Goal: Task Accomplishment & Management: Manage account settings

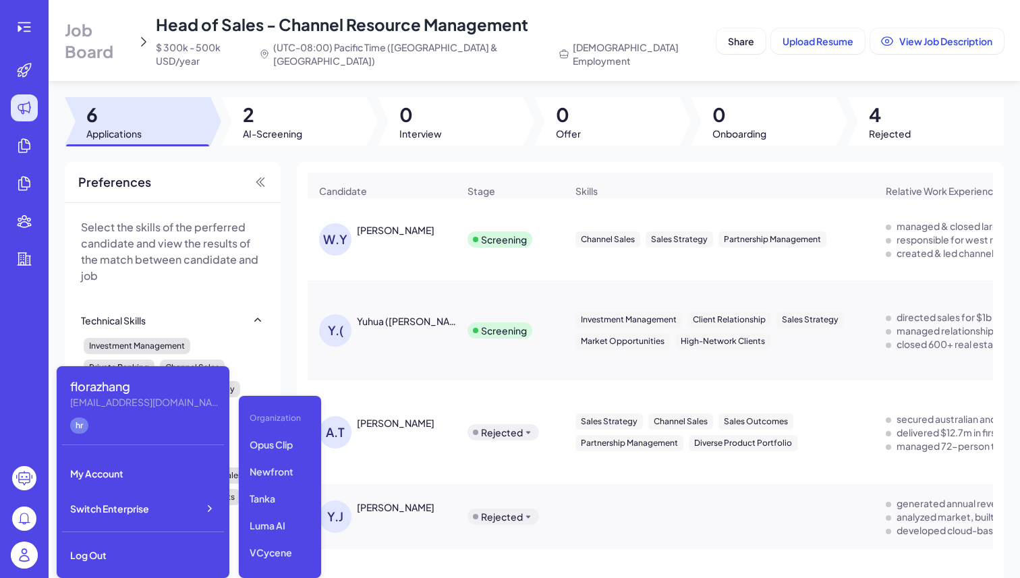
click at [26, 551] on img at bounding box center [24, 555] width 27 height 27
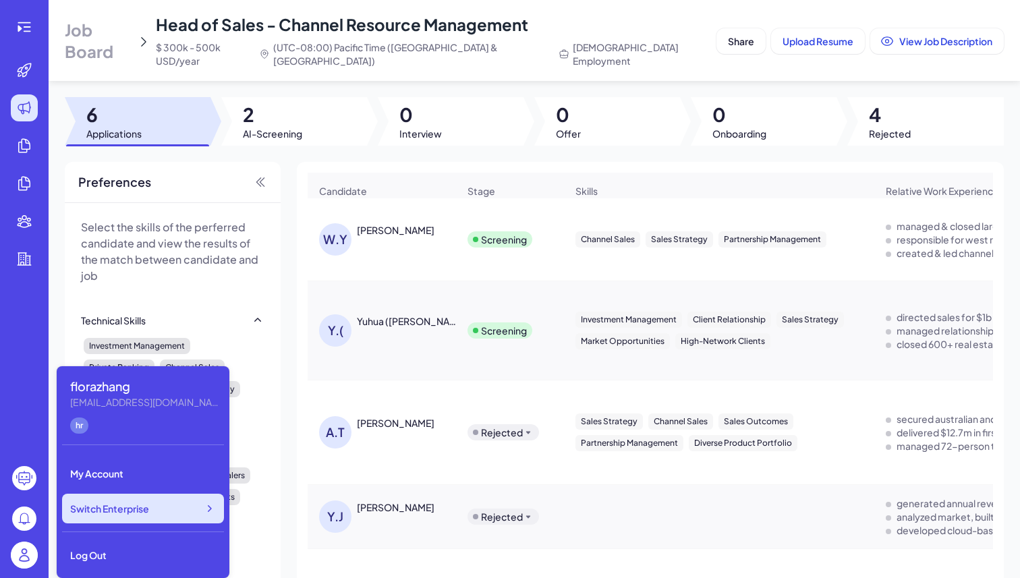
click at [128, 501] on div "Switch Enterprise" at bounding box center [143, 509] width 162 height 30
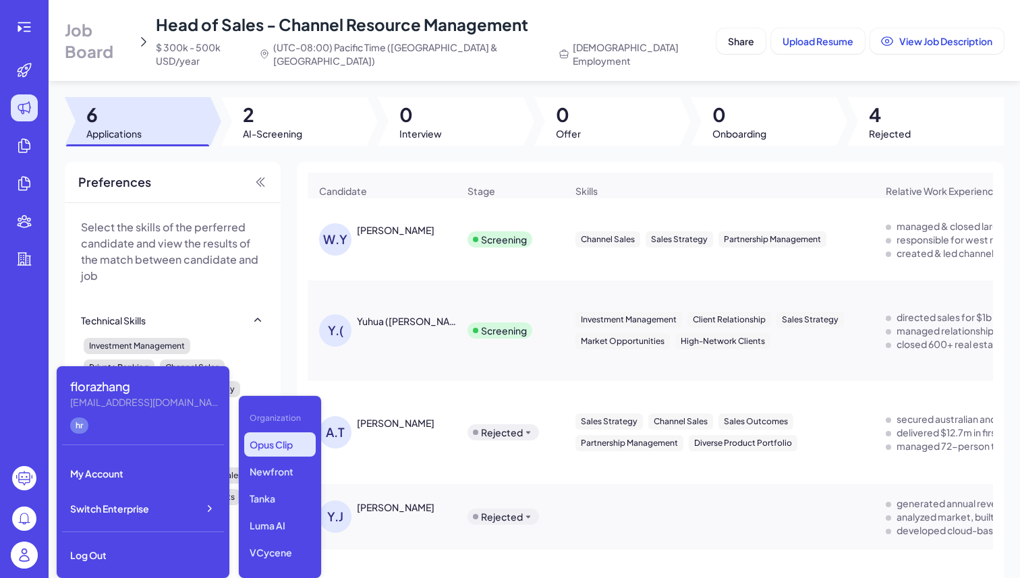
click at [287, 445] on p "Opus Clip" at bounding box center [280, 445] width 72 height 24
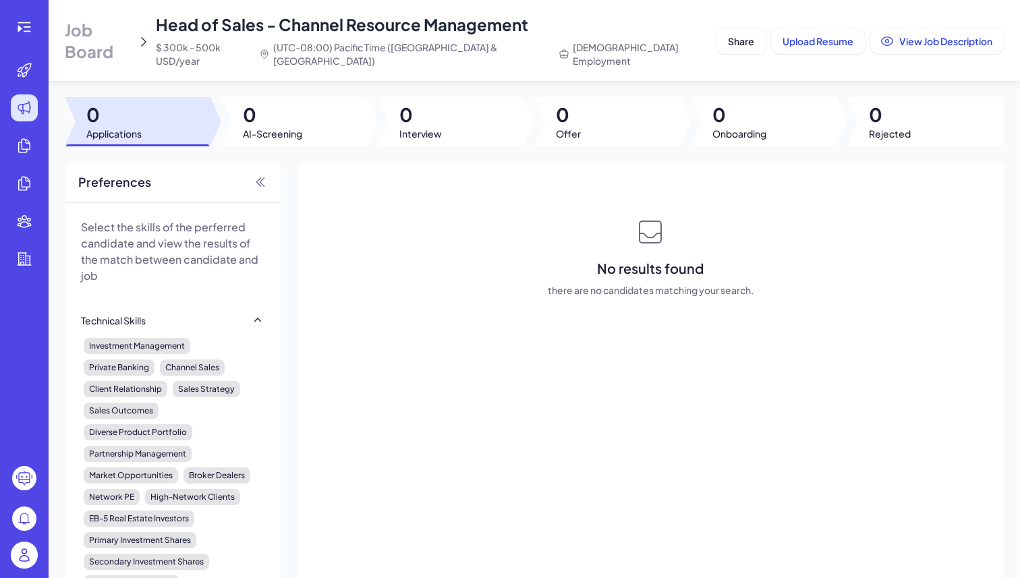
click at [18, 550] on img at bounding box center [24, 555] width 27 height 27
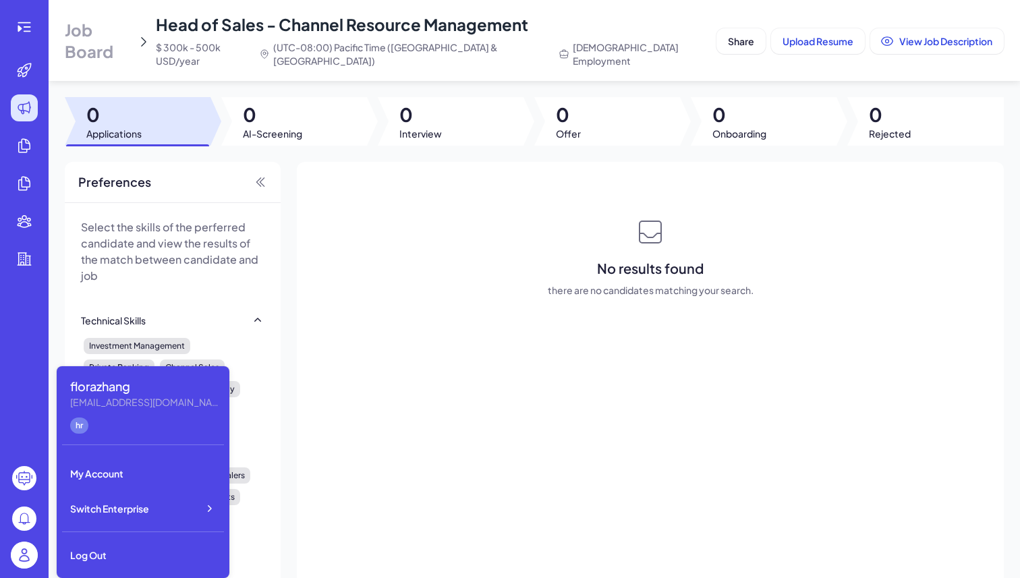
click at [132, 41] on span "Job Board" at bounding box center [98, 40] width 67 height 43
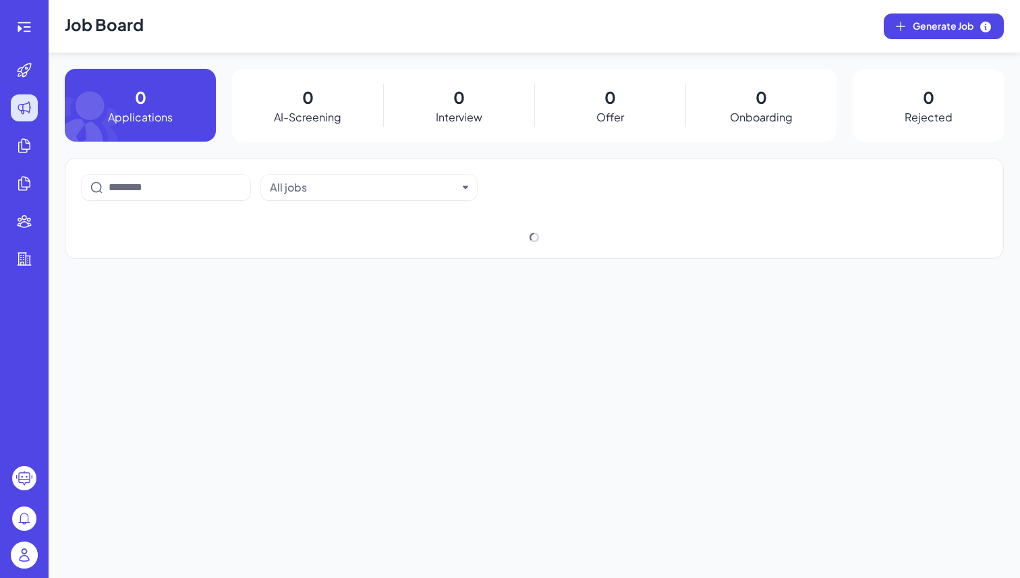
click at [140, 41] on h1 "Job Board" at bounding box center [104, 26] width 79 height 53
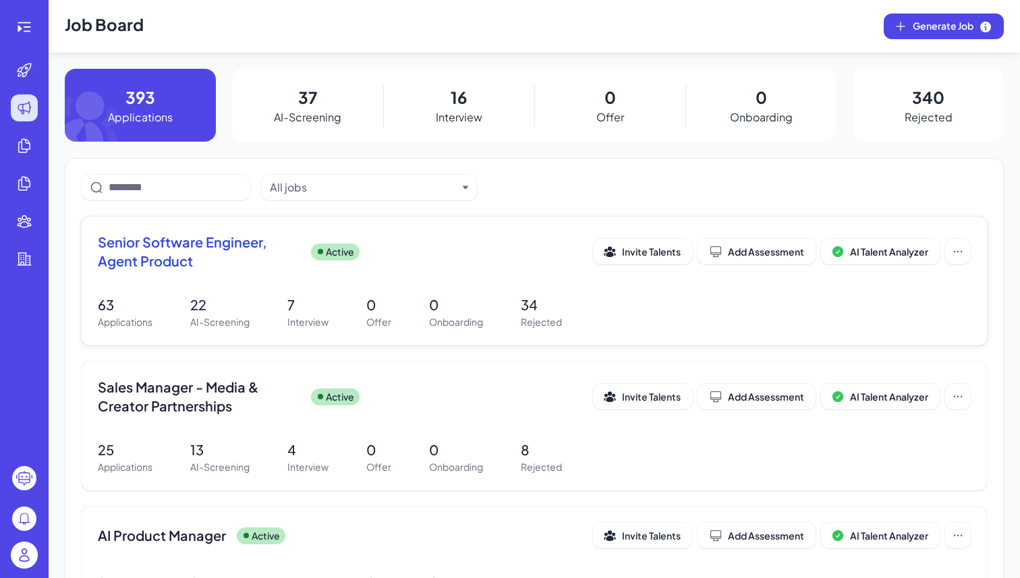
click at [257, 260] on span "Senior Software Engineer, Agent Product" at bounding box center [199, 252] width 202 height 38
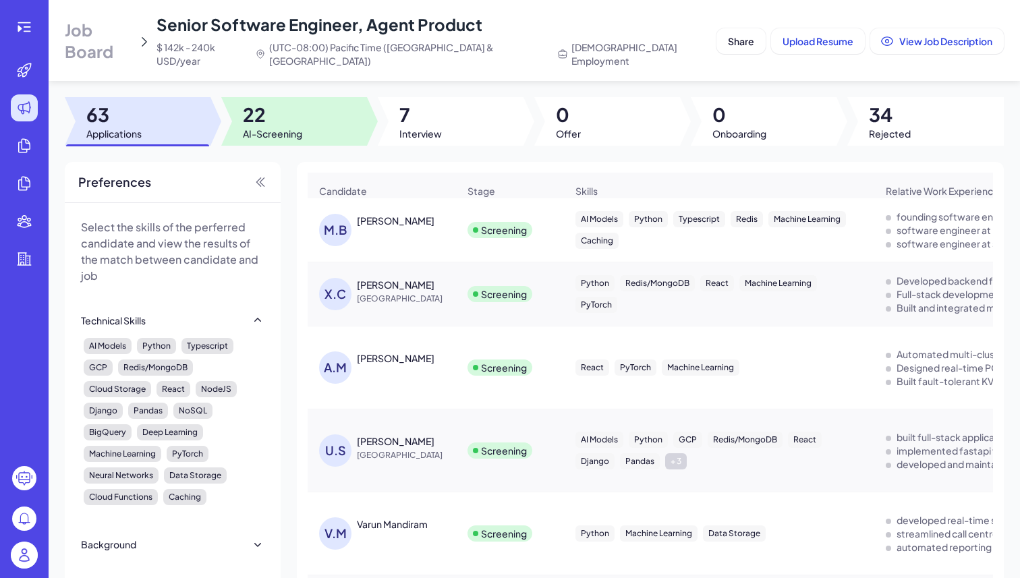
click at [312, 113] on div at bounding box center [294, 121] width 146 height 49
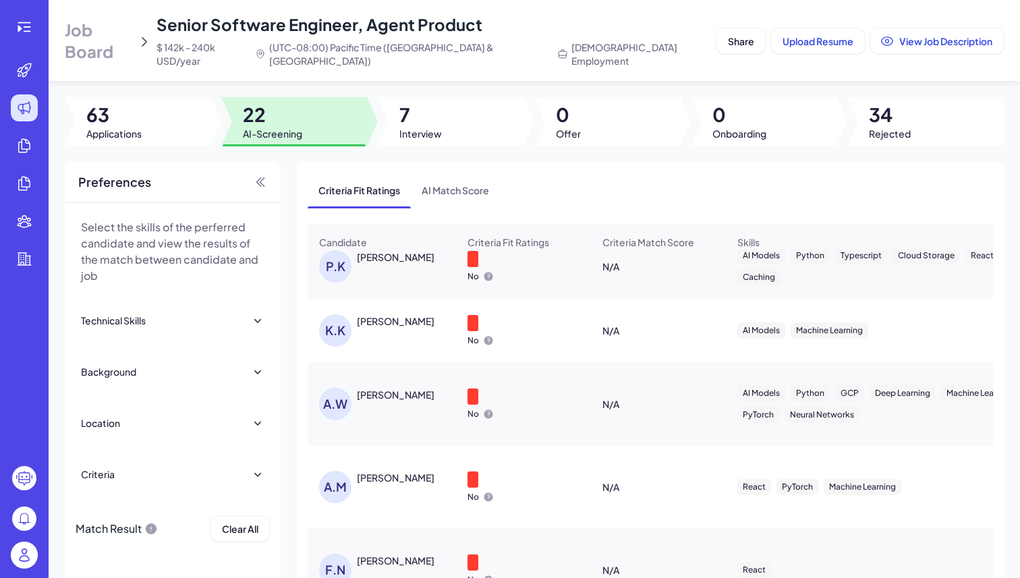
scroll to position [1067, 0]
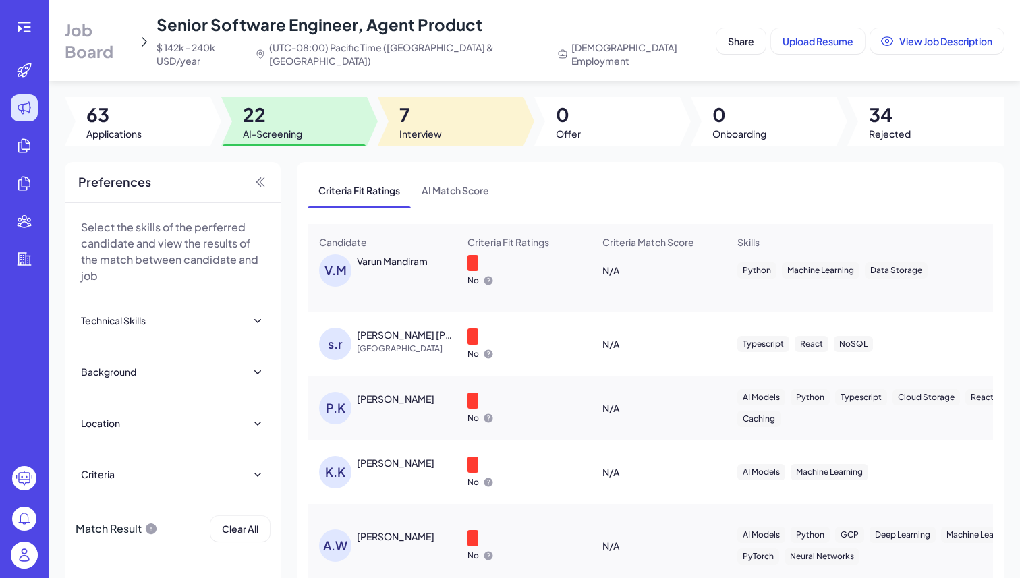
click at [476, 113] on div at bounding box center [451, 121] width 146 height 49
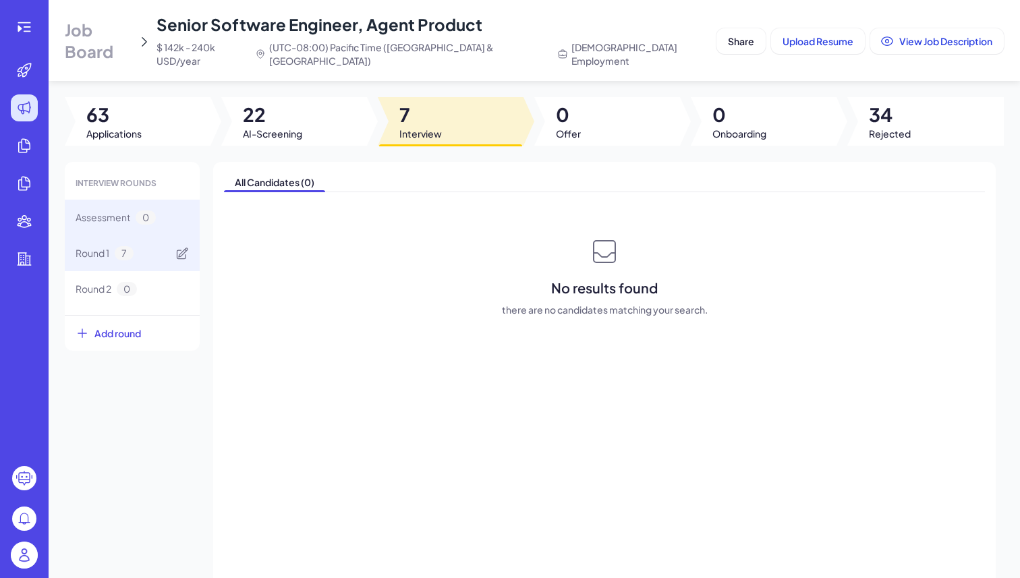
click at [128, 246] on span "7" at bounding box center [124, 253] width 19 height 14
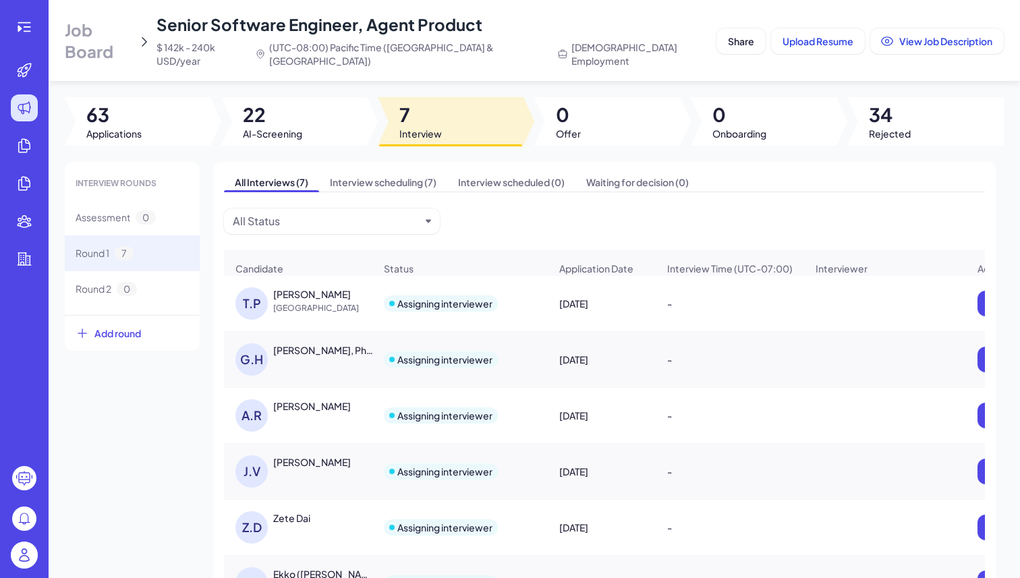
scroll to position [86, 0]
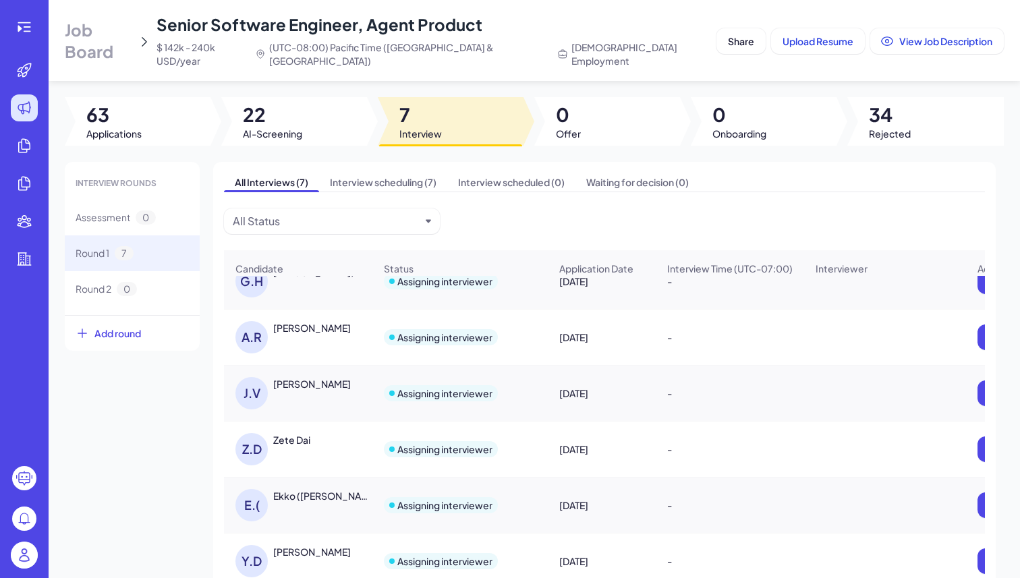
click at [285, 433] on div "Zete Dai" at bounding box center [291, 439] width 37 height 13
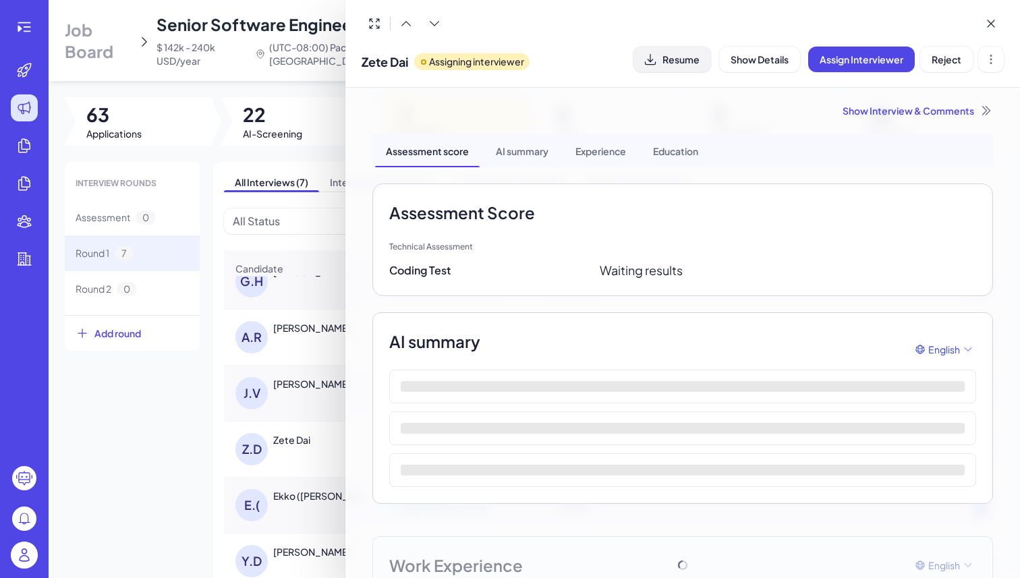
click at [680, 61] on span "Resume" at bounding box center [681, 59] width 37 height 12
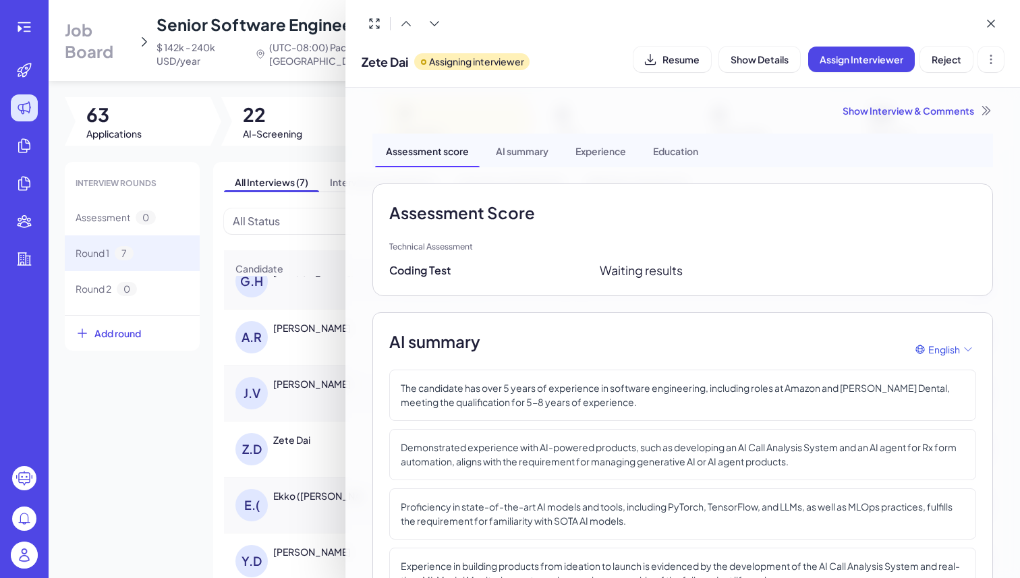
click at [296, 476] on div at bounding box center [510, 289] width 1020 height 578
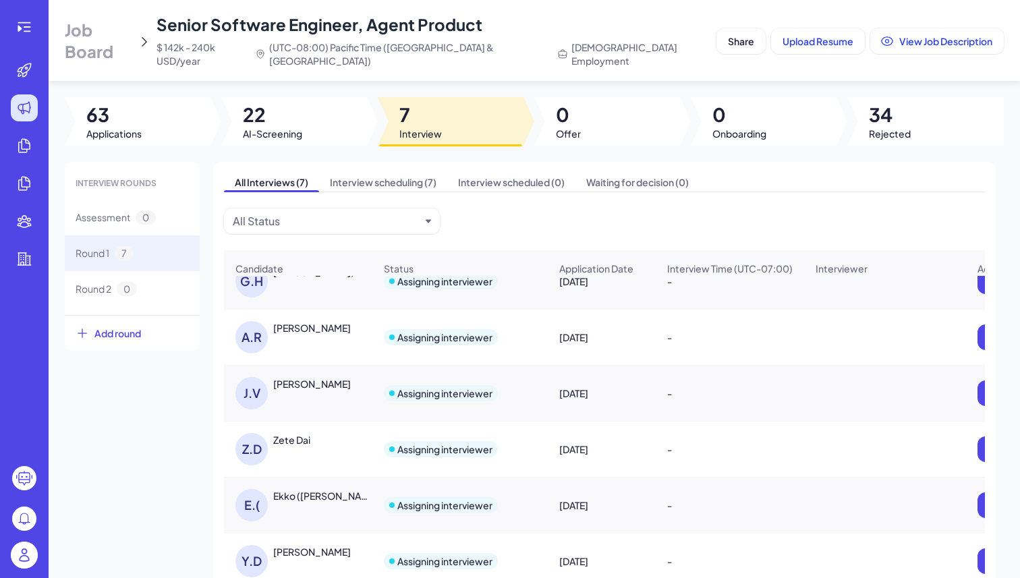
click at [285, 489] on div "Ekko ([PERSON_NAME]" at bounding box center [323, 495] width 100 height 13
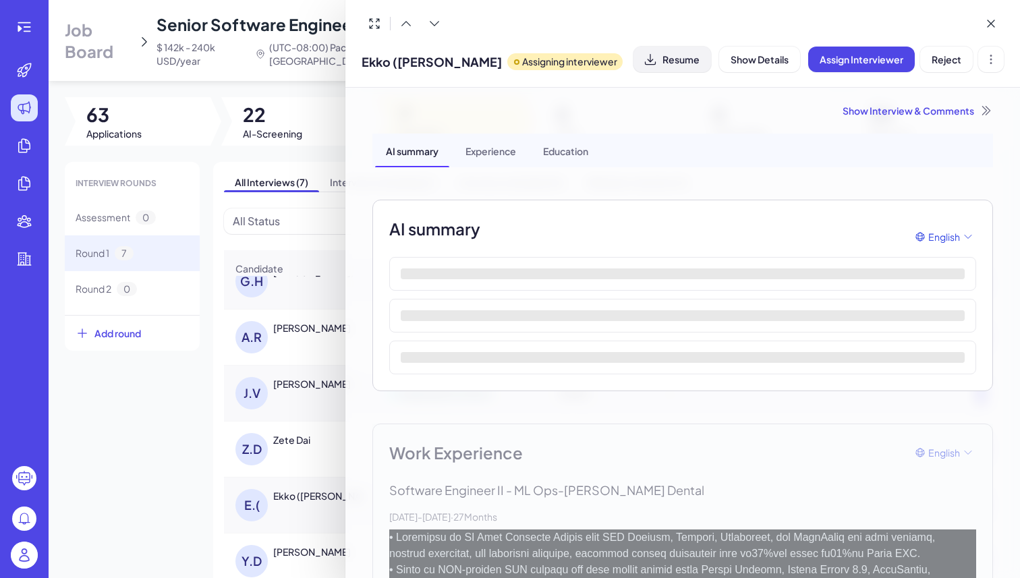
click at [676, 57] on span "Resume" at bounding box center [681, 59] width 37 height 12
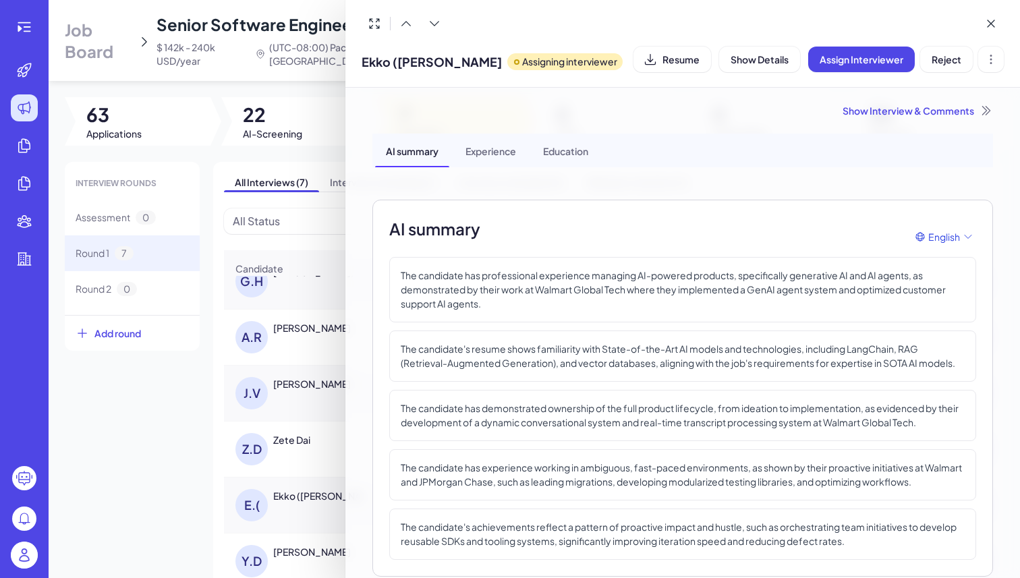
click at [221, 406] on div at bounding box center [510, 289] width 1020 height 578
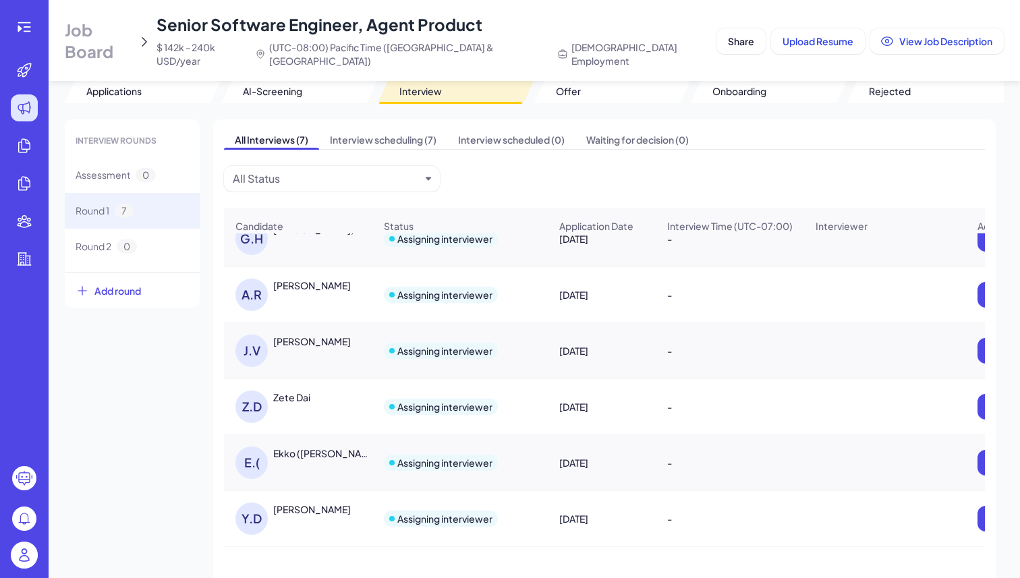
scroll to position [45, 0]
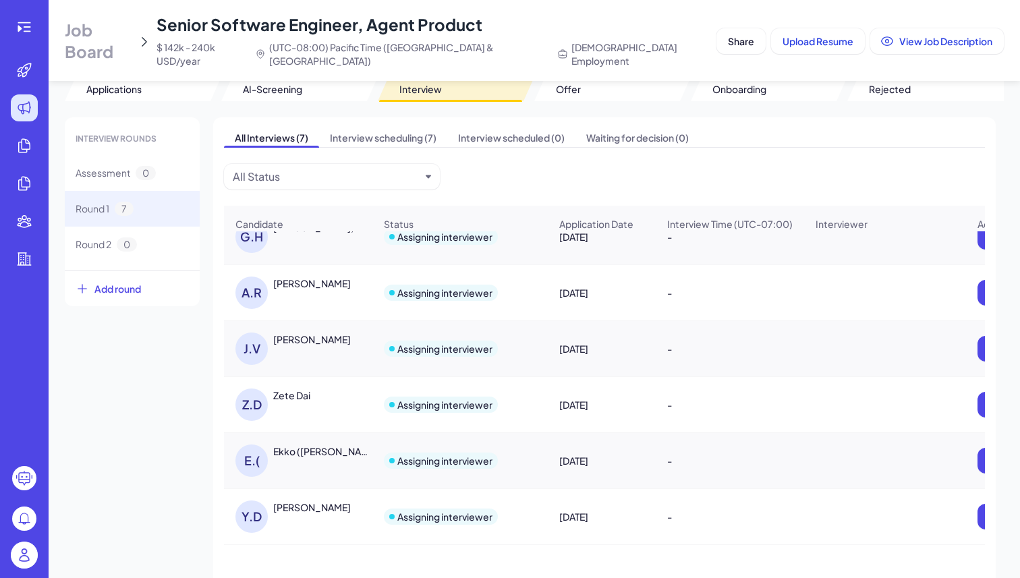
click at [298, 501] on div "[PERSON_NAME]" at bounding box center [312, 507] width 78 height 13
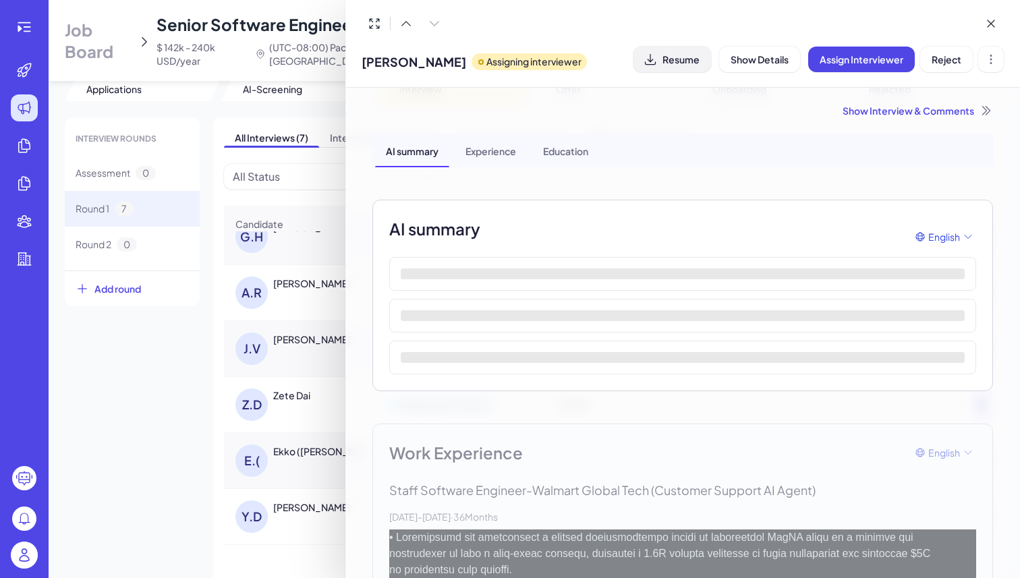
click at [692, 62] on span "Resume" at bounding box center [681, 59] width 37 height 12
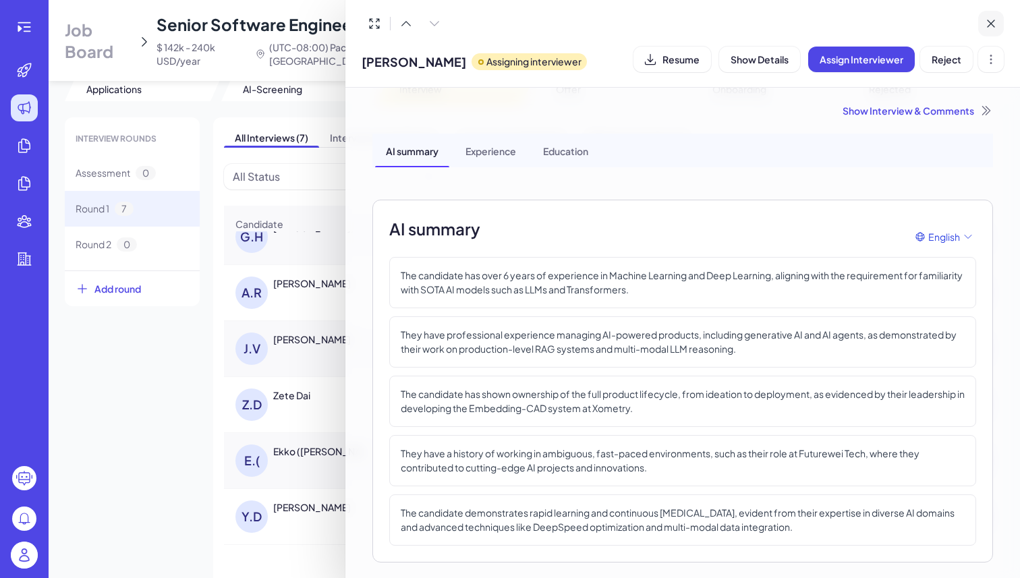
click at [985, 27] on icon at bounding box center [991, 23] width 13 height 13
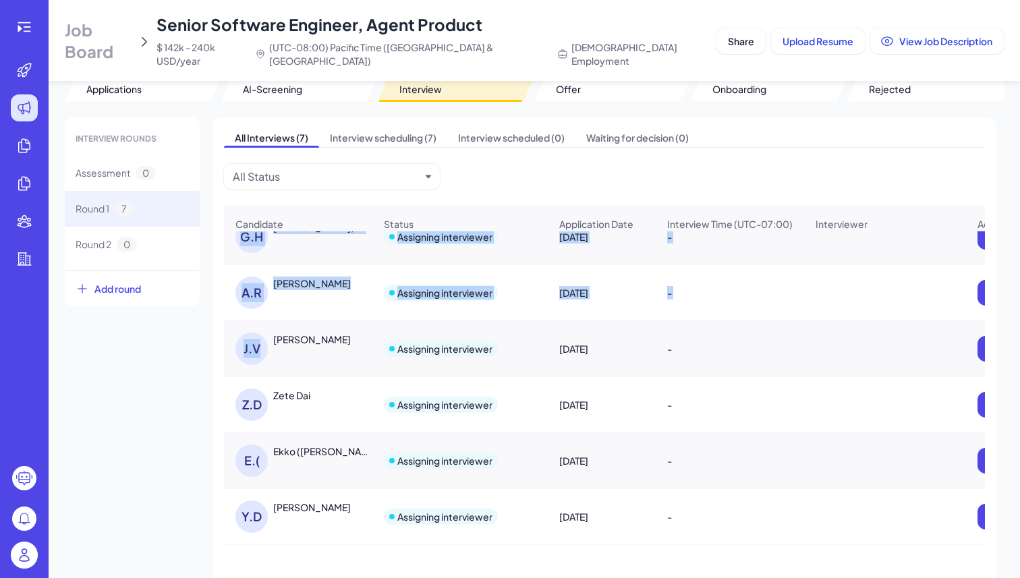
click at [226, 348] on div "All Interviews (7) Interview scheduling (7) Interview scheduled (0) Waiting for…" at bounding box center [604, 360] width 783 height 486
